Goal: Information Seeking & Learning: Learn about a topic

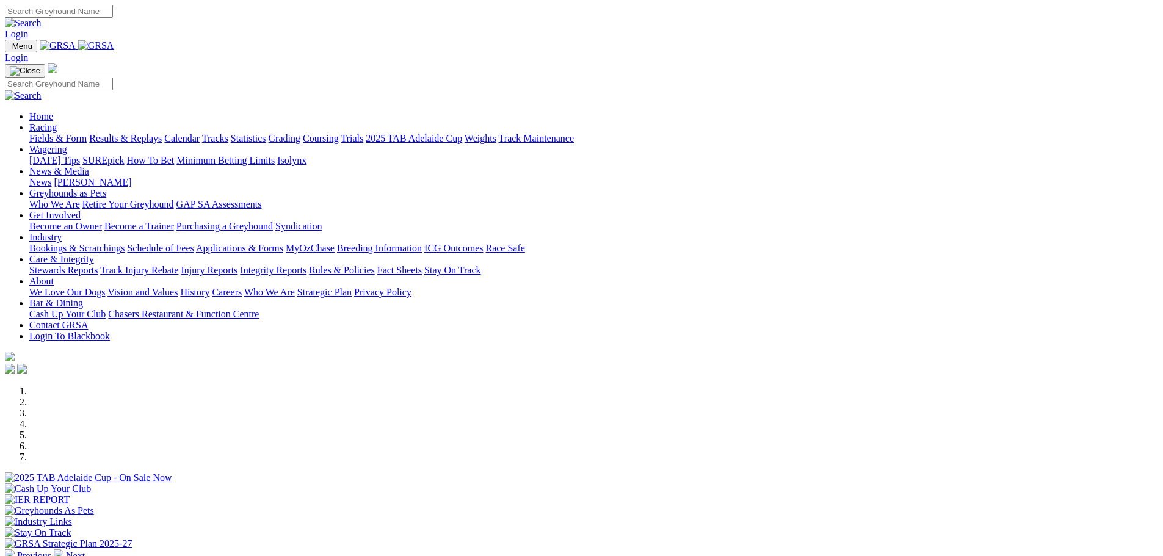
scroll to position [305, 0]
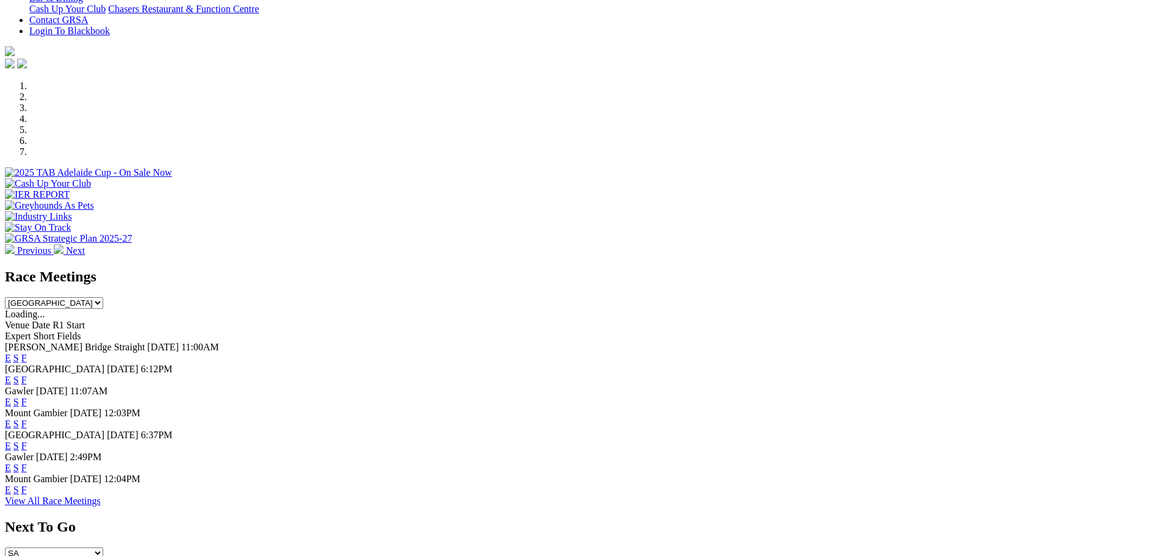
click at [27, 353] on link "F" at bounding box center [23, 358] width 5 height 10
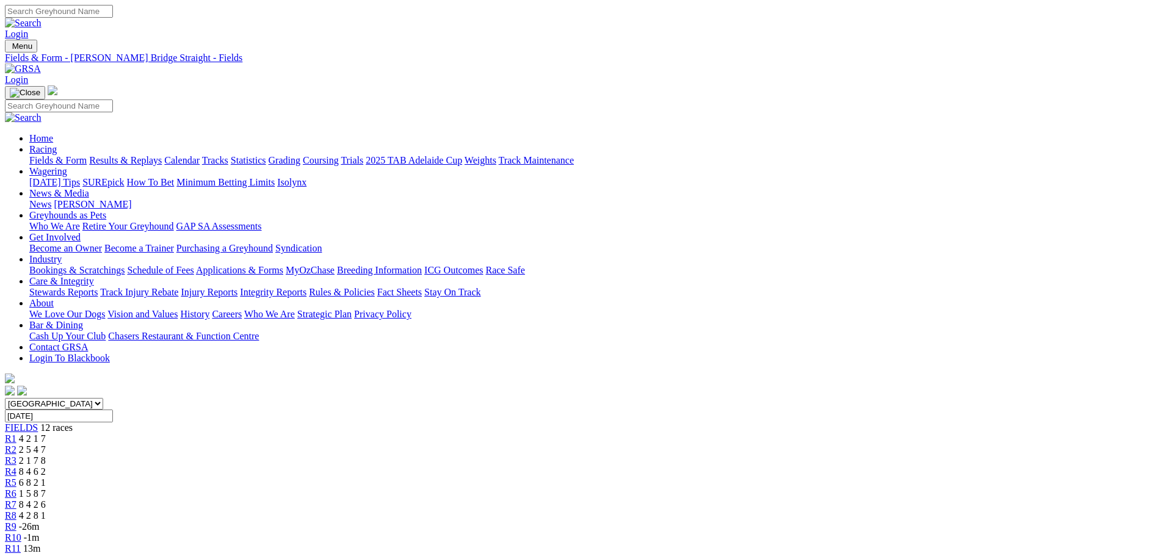
click at [299, 434] on div "R1 4 2 1 7" at bounding box center [582, 439] width 1154 height 11
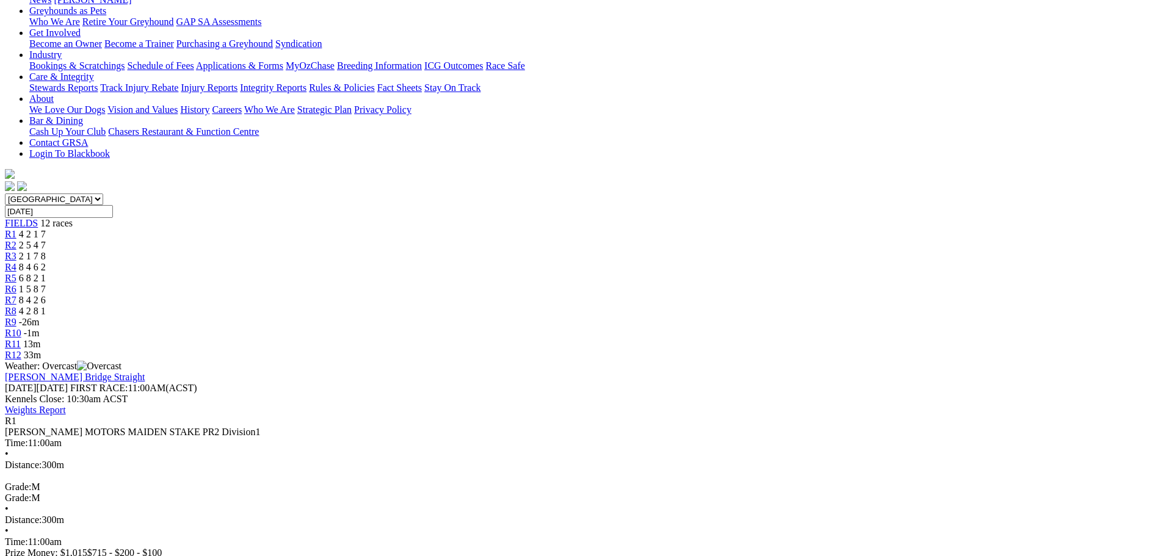
scroll to position [183, 0]
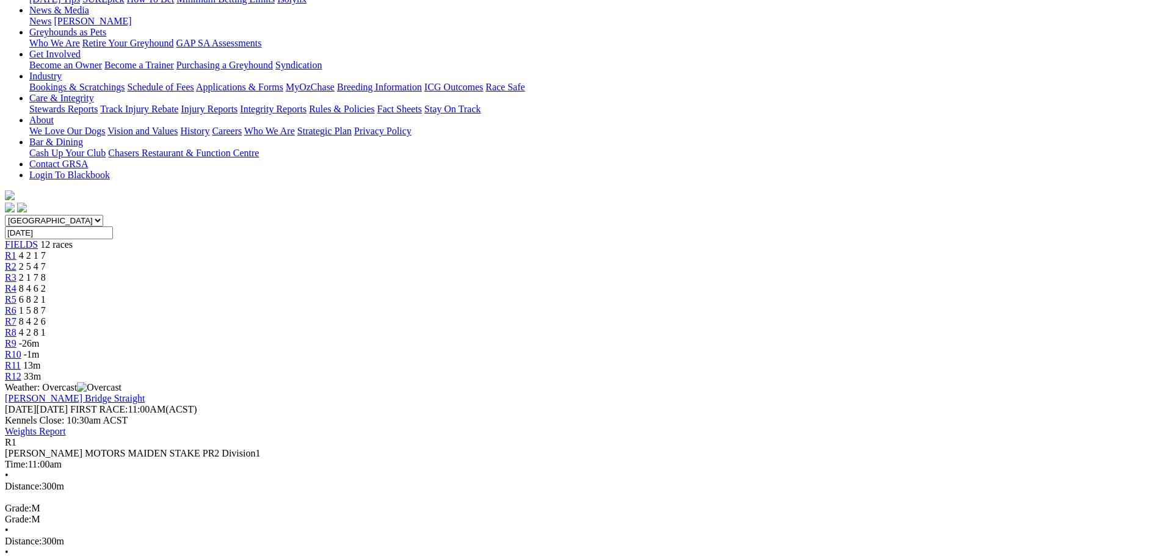
click at [359, 261] on div "R2 2 5 4 7" at bounding box center [582, 266] width 1154 height 11
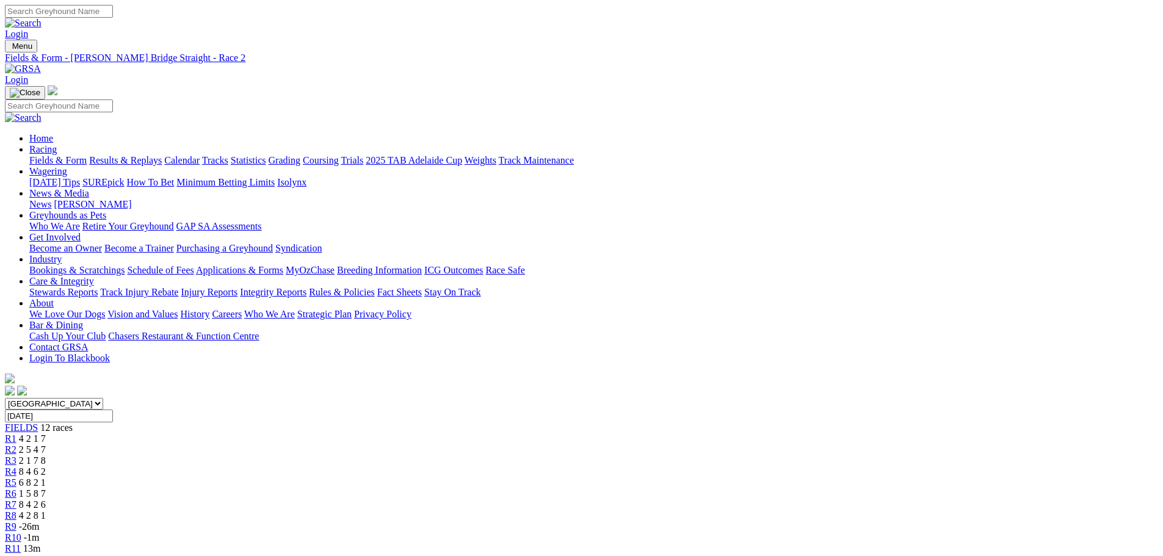
click at [16, 434] on span "R1" at bounding box center [11, 439] width 12 height 10
click at [16, 445] on span "R2" at bounding box center [11, 450] width 12 height 10
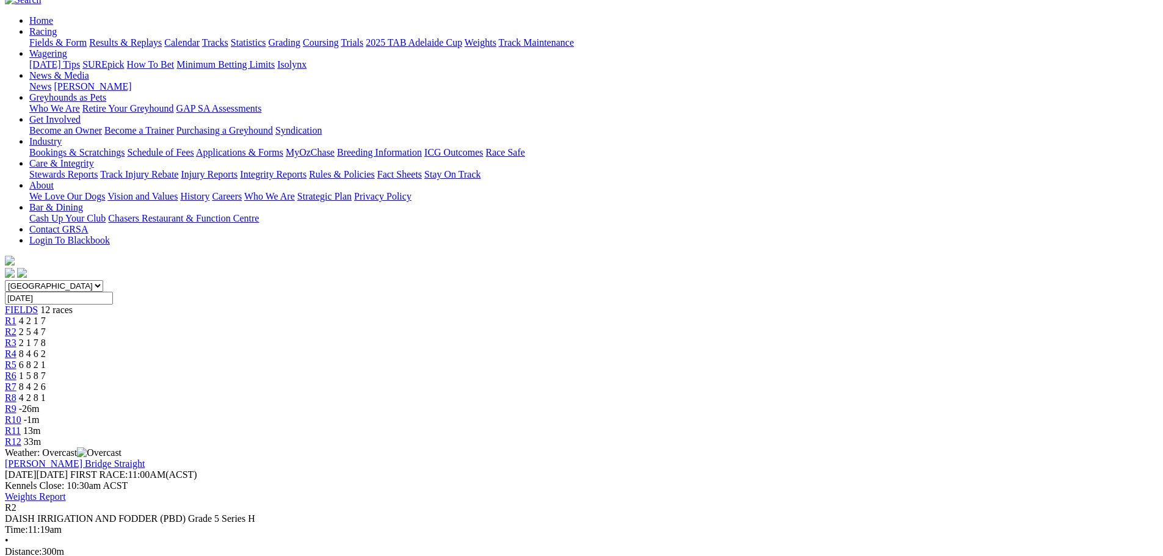
scroll to position [122, 0]
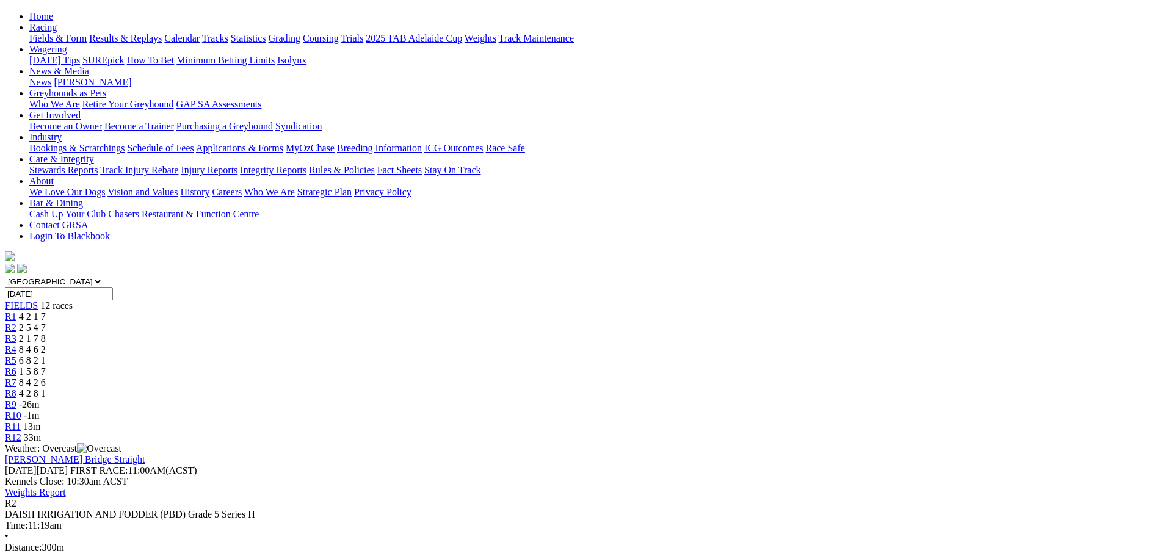
click at [16, 333] on span "R3" at bounding box center [11, 338] width 12 height 10
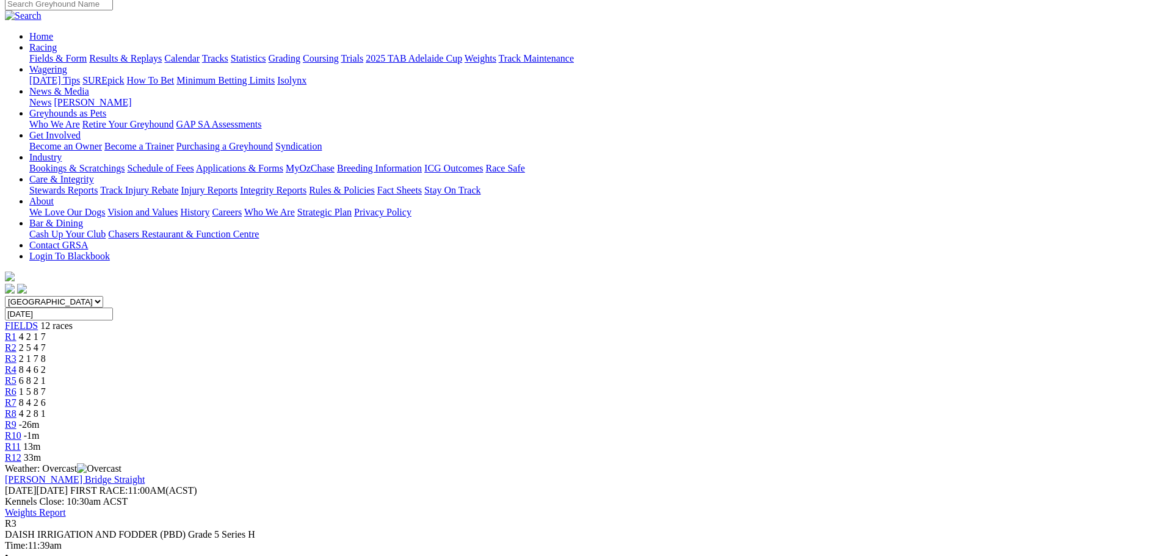
scroll to position [122, 0]
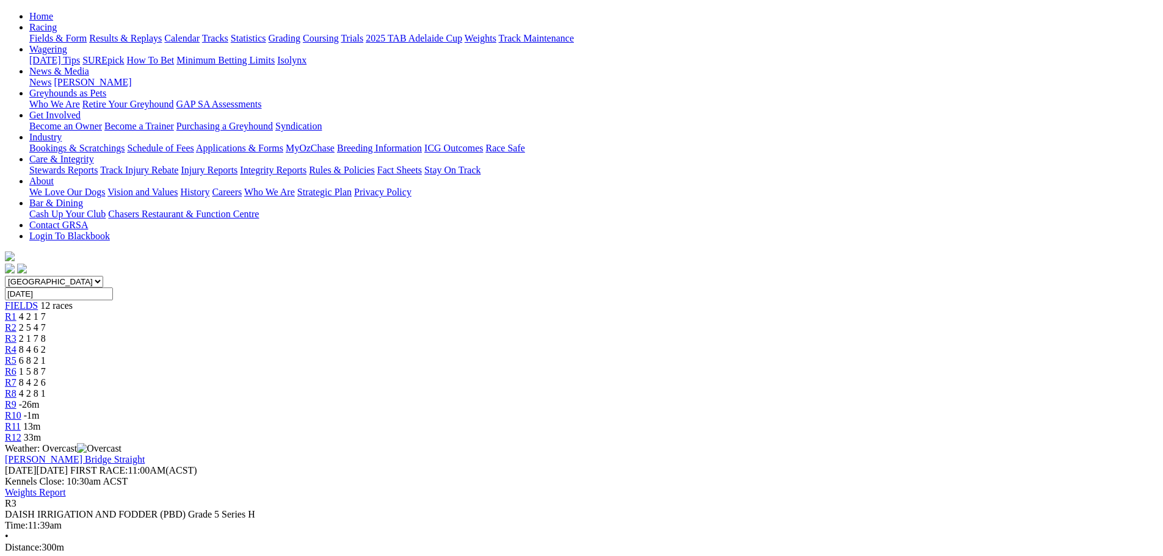
click at [16, 344] on span "R4" at bounding box center [11, 349] width 12 height 10
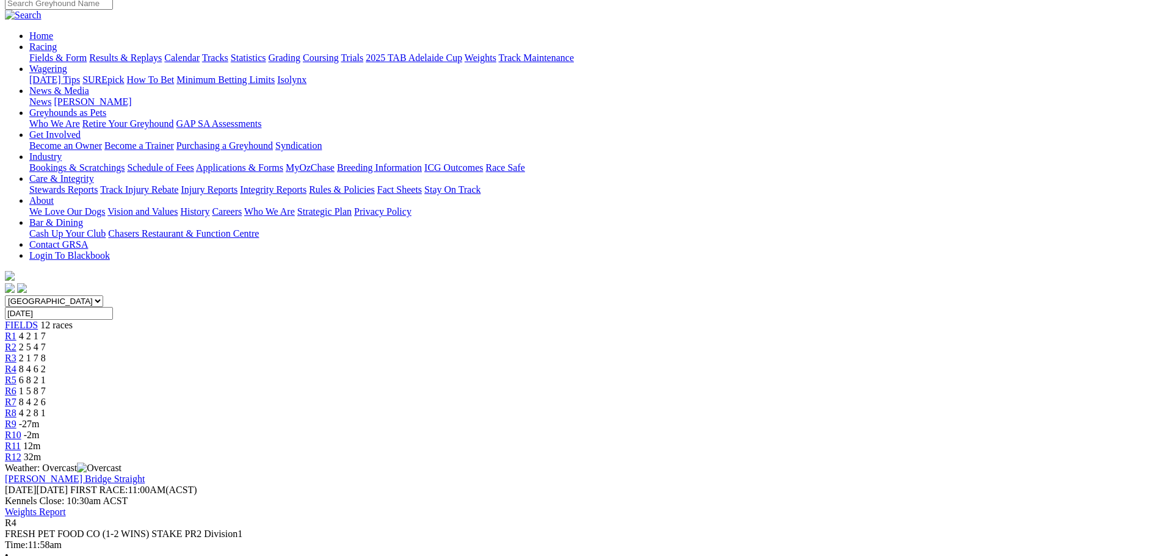
scroll to position [122, 0]
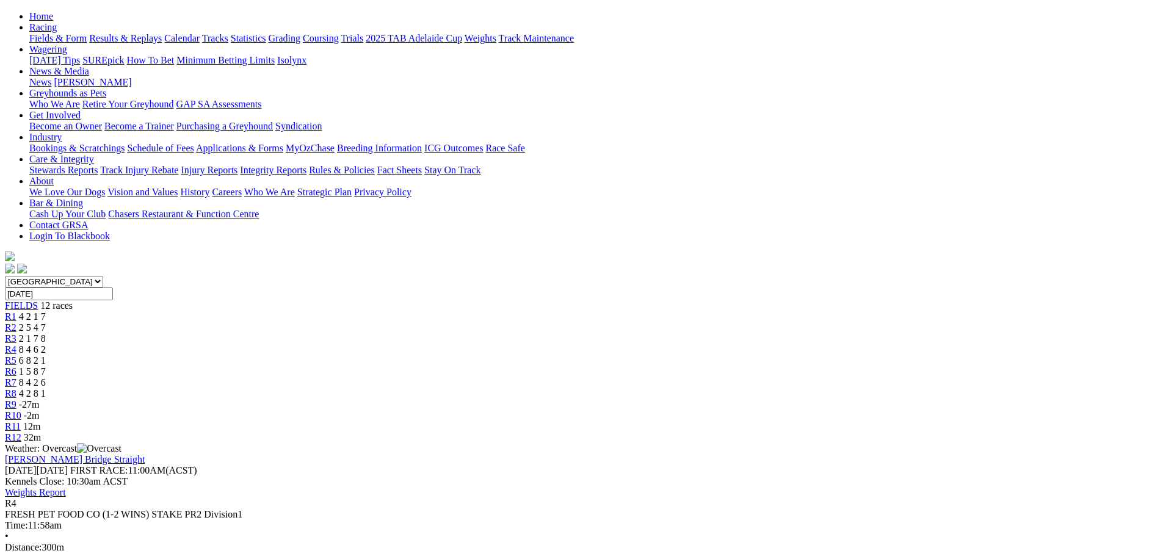
click at [16, 355] on span "R5" at bounding box center [11, 360] width 12 height 10
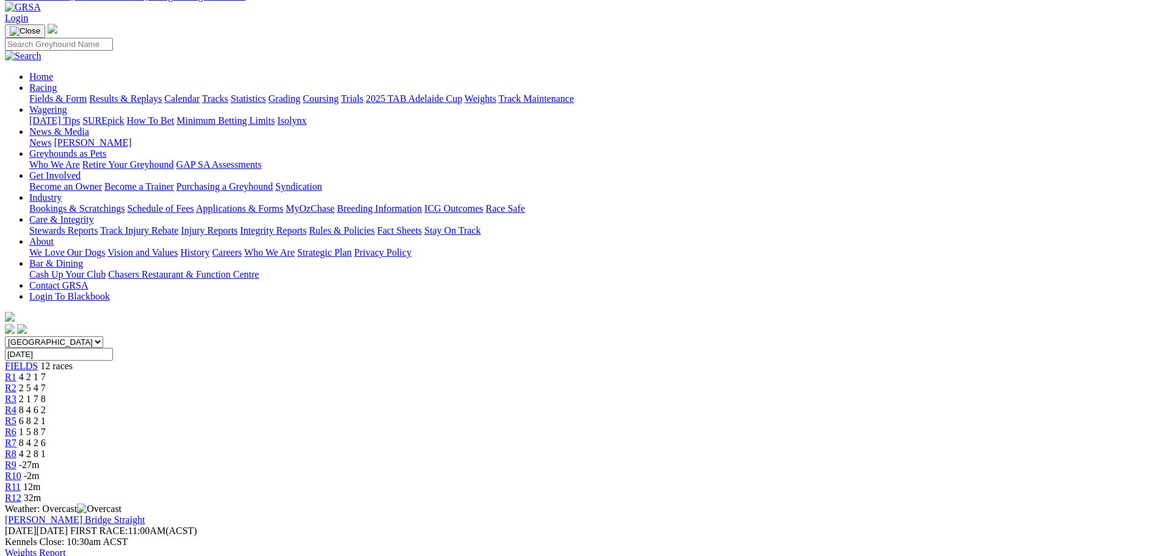
scroll to position [122, 0]
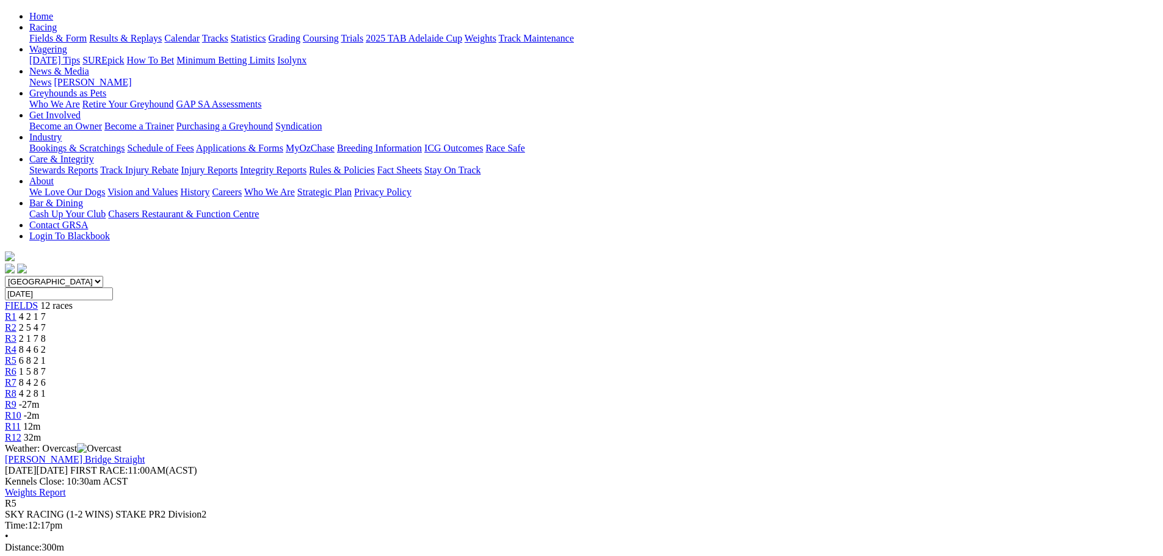
click at [16, 366] on span "R6" at bounding box center [11, 371] width 12 height 10
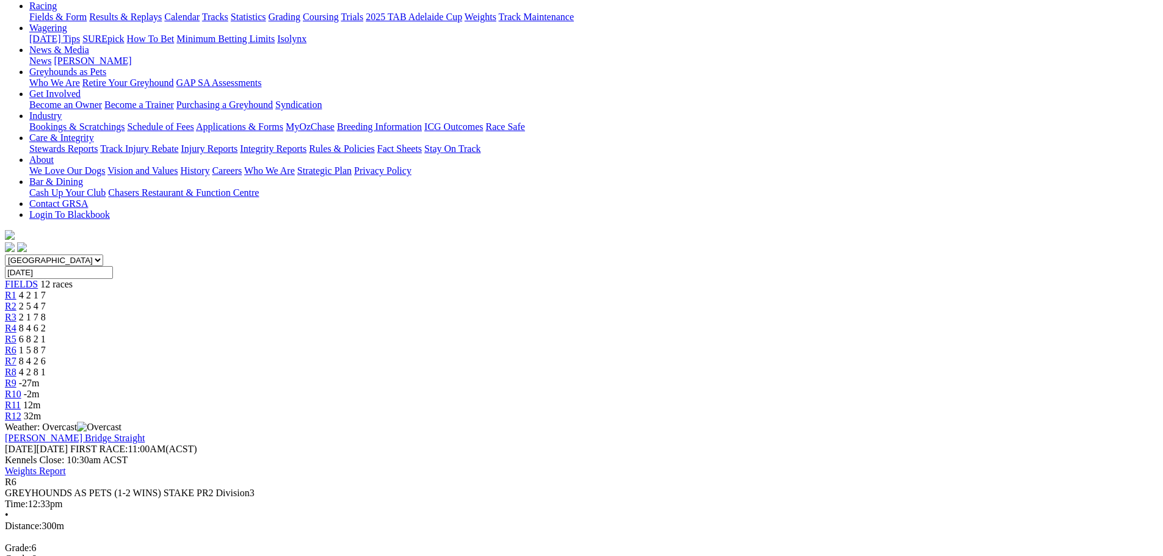
scroll to position [122, 0]
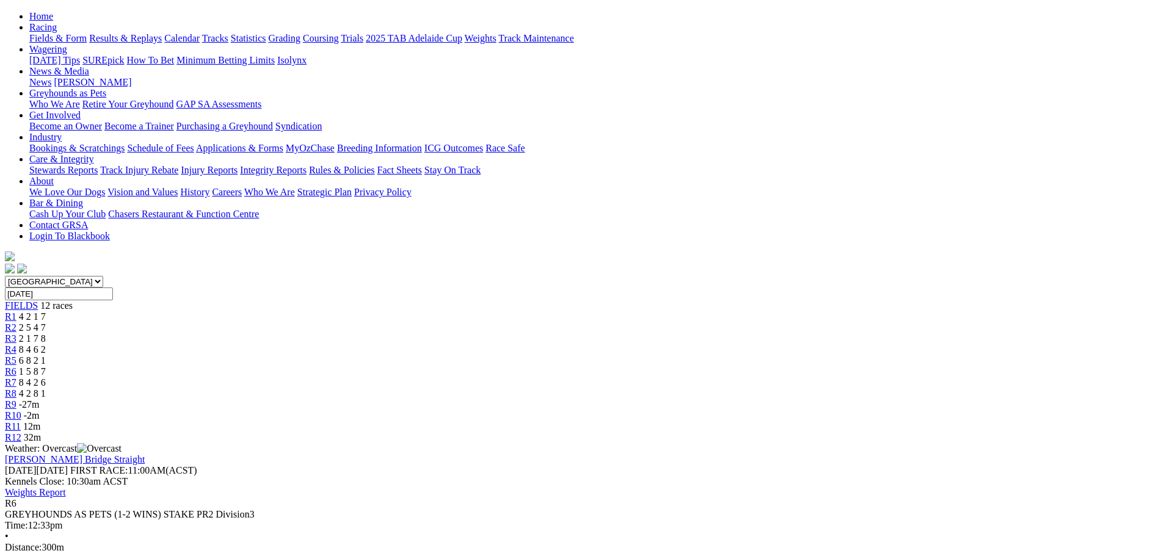
click at [16, 377] on span "R7" at bounding box center [11, 382] width 12 height 10
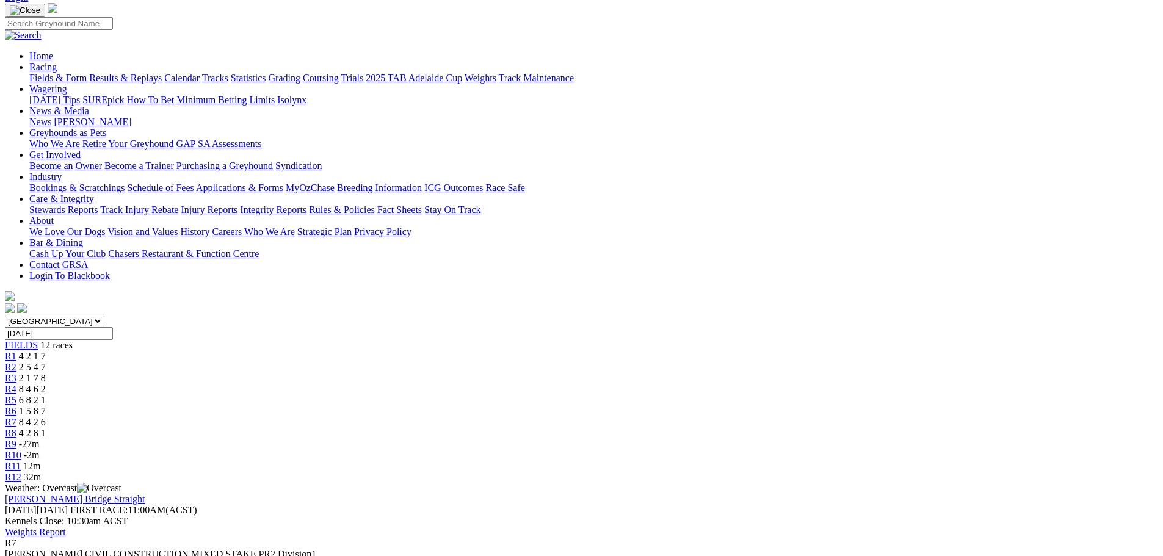
scroll to position [61, 0]
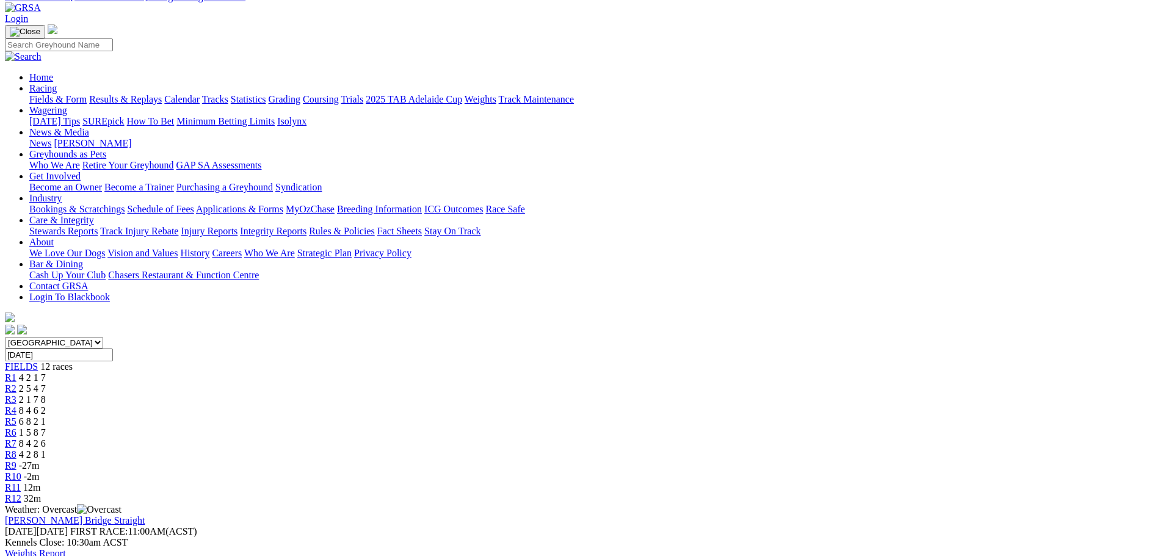
click at [16, 449] on span "R8" at bounding box center [11, 454] width 12 height 10
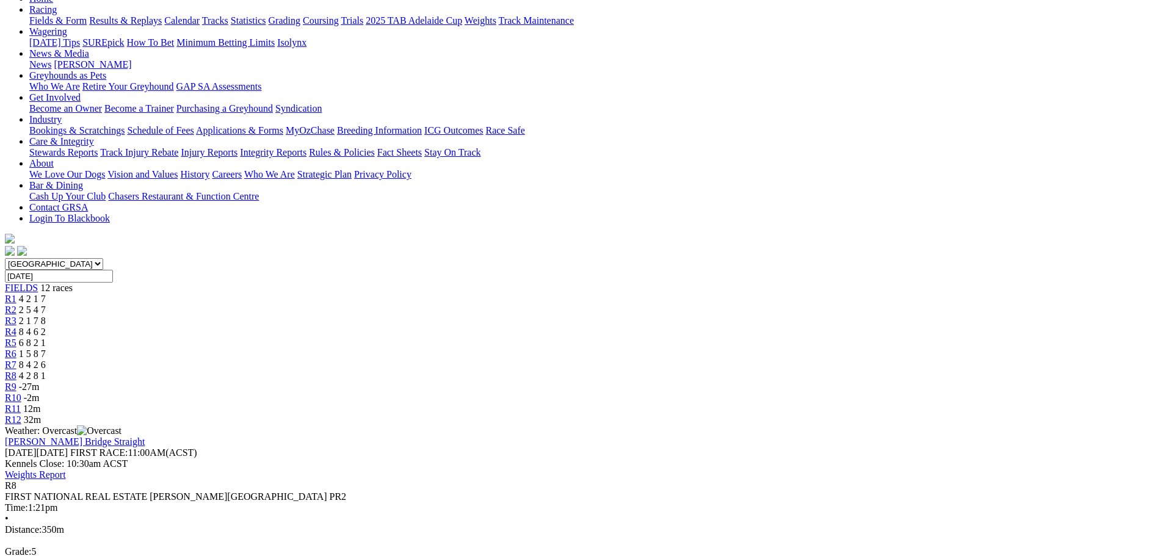
scroll to position [122, 0]
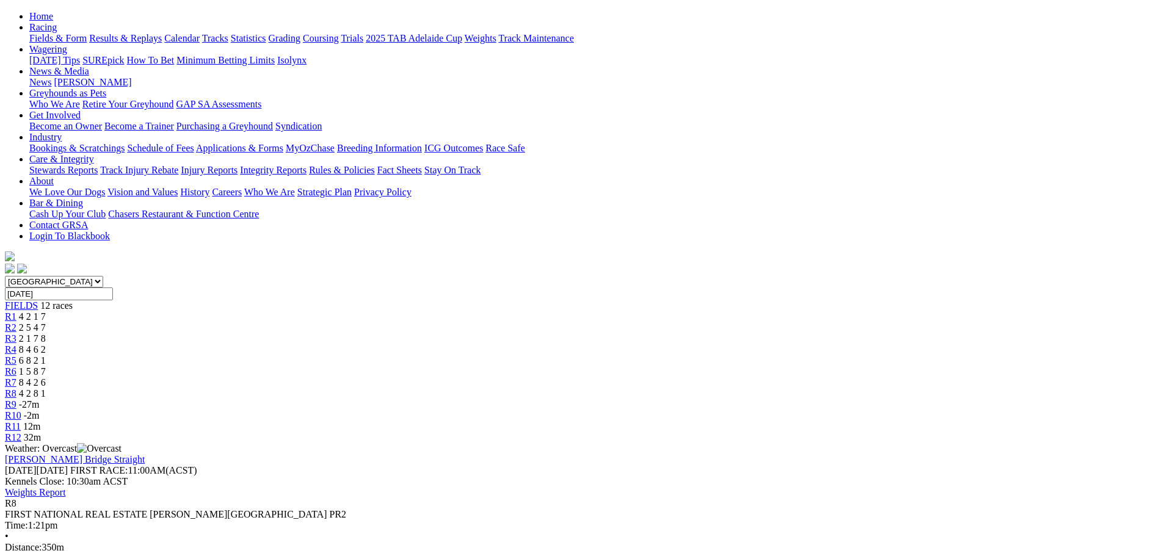
click at [16, 399] on span "R9" at bounding box center [11, 404] width 12 height 10
